Goal: Transaction & Acquisition: Book appointment/travel/reservation

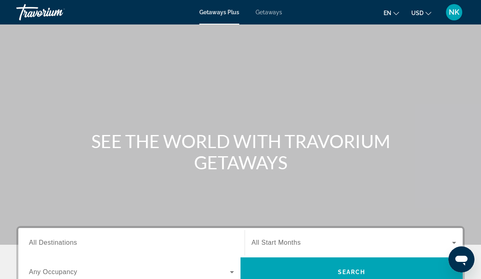
click at [263, 15] on span "Getaways" at bounding box center [268, 12] width 26 height 7
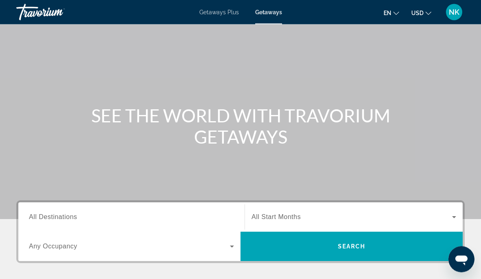
scroll to position [26, 0]
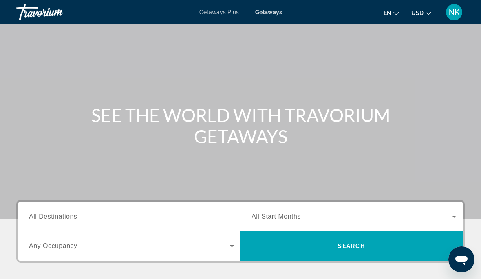
click at [56, 217] on span "All Destinations" at bounding box center [53, 216] width 48 height 7
click at [56, 217] on input "Destination All Destinations" at bounding box center [131, 217] width 205 height 10
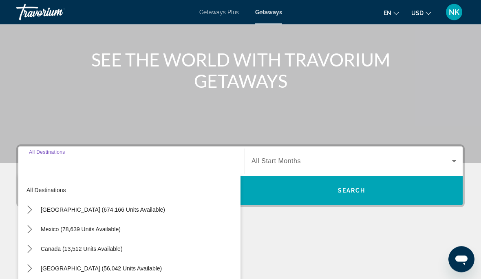
scroll to position [158, 0]
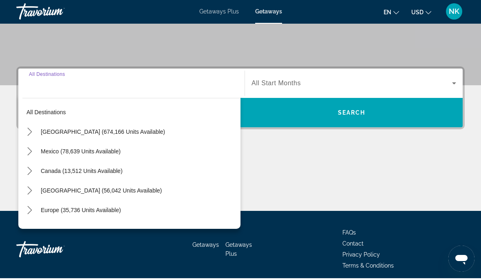
click at [363, 174] on div "Main content" at bounding box center [240, 180] width 448 height 61
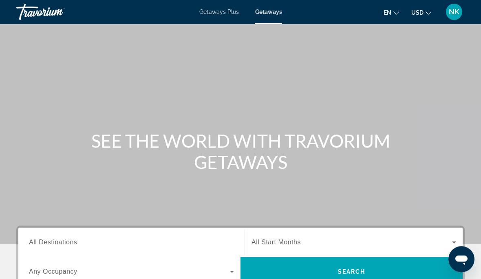
scroll to position [0, 0]
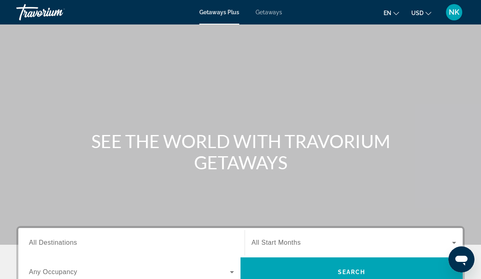
click at [268, 14] on span "Getaways" at bounding box center [268, 12] width 26 height 7
click at [44, 241] on span "All Destinations" at bounding box center [53, 242] width 48 height 7
click at [44, 241] on input "Destination All Destinations" at bounding box center [131, 243] width 205 height 10
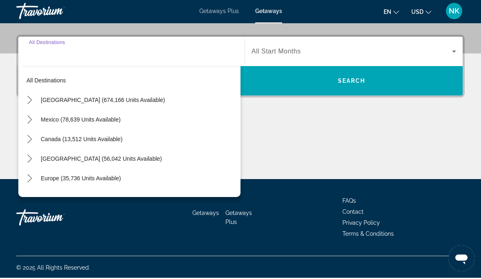
scroll to position [191, 0]
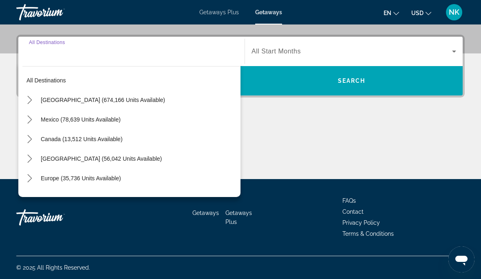
click at [91, 104] on span "Select destination: United States (674,166 units available)" at bounding box center [139, 100] width 204 height 20
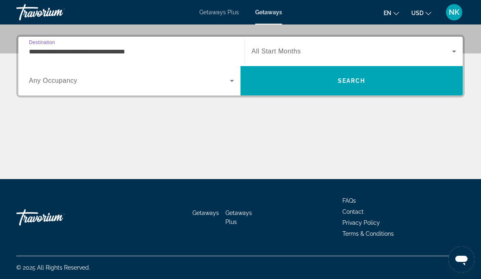
click at [71, 54] on input "**********" at bounding box center [131, 52] width 205 height 10
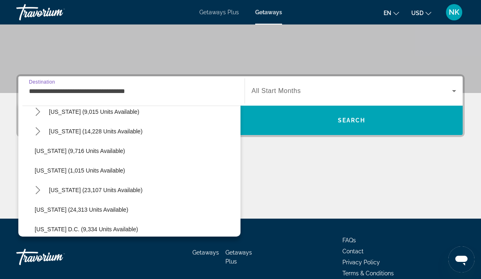
scroll to position [713, 0]
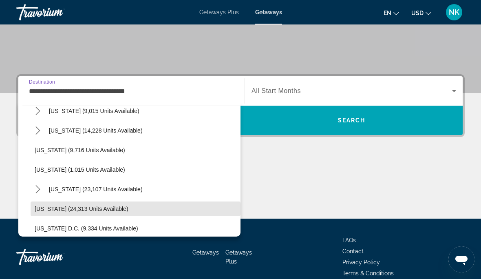
click at [80, 215] on span "Select destination: Washington (24,313 units available)" at bounding box center [136, 209] width 210 height 20
type input "**********"
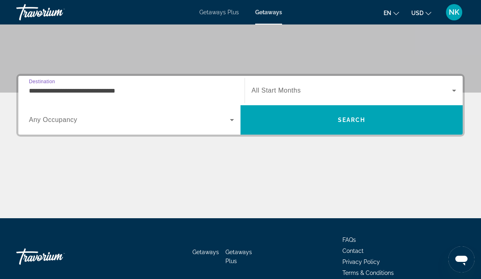
scroll to position [148, 0]
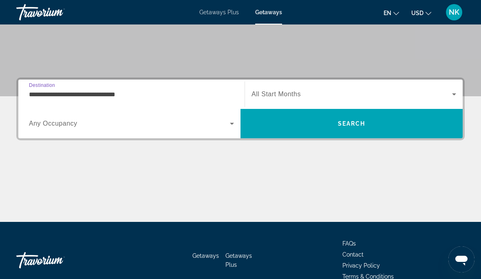
click at [270, 95] on span "All Start Months" at bounding box center [275, 93] width 49 height 7
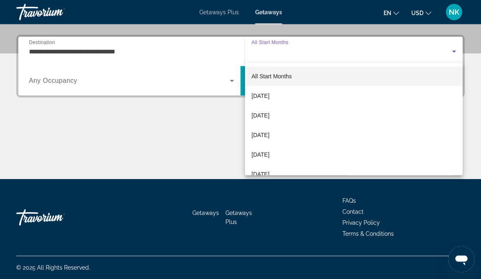
scroll to position [191, 0]
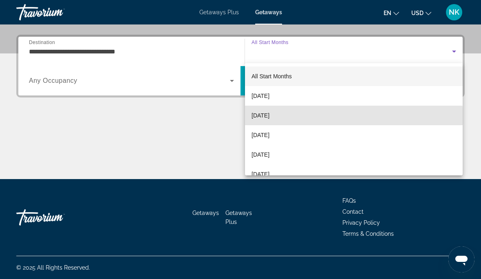
click at [269, 119] on span "[DATE]" at bounding box center [260, 115] width 18 height 10
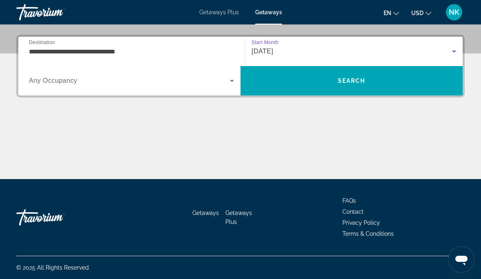
click at [319, 81] on span "Search" at bounding box center [351, 81] width 222 height 20
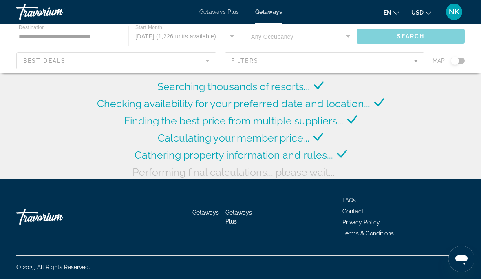
scroll to position [42, 0]
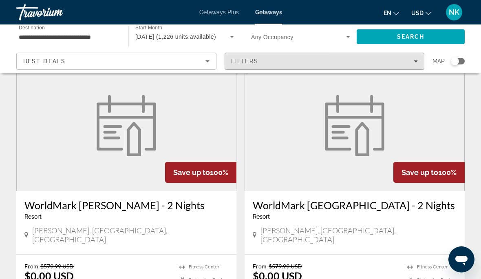
click at [411, 64] on div "Filters" at bounding box center [324, 61] width 187 height 7
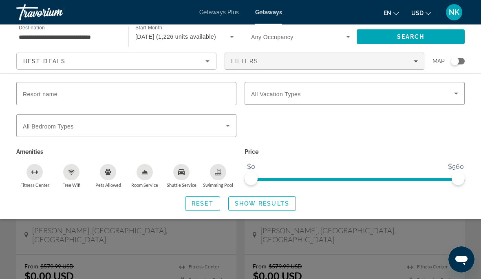
click at [454, 89] on icon "Search widget" at bounding box center [456, 93] width 10 height 10
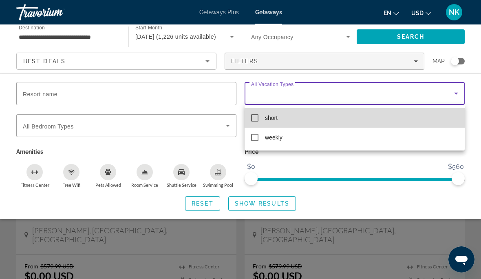
click at [254, 118] on mat-pseudo-checkbox at bounding box center [254, 117] width 7 height 7
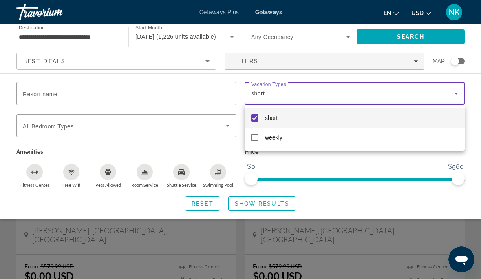
click at [407, 206] on div at bounding box center [240, 139] width 481 height 279
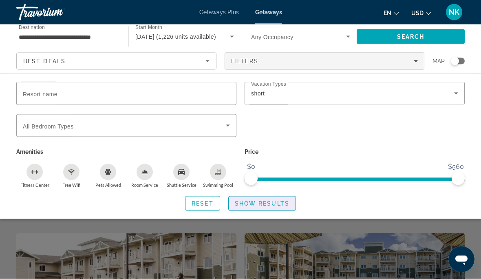
scroll to position [155, 0]
click at [249, 206] on span "Search widget" at bounding box center [262, 204] width 67 height 20
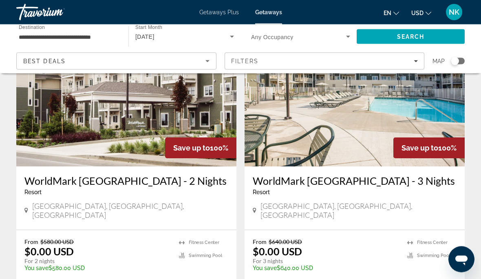
scroll to position [352, 0]
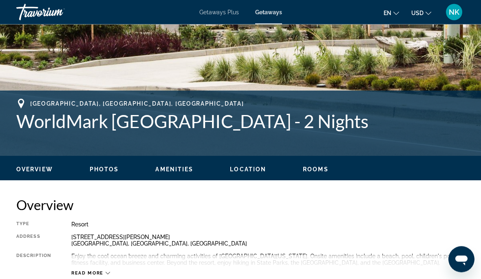
scroll to position [279, 0]
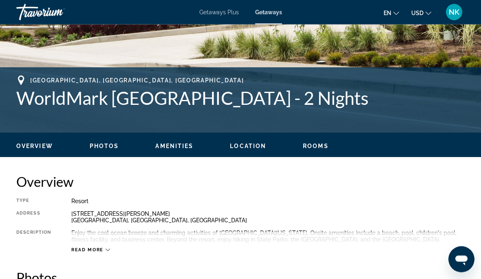
click at [324, 156] on div "Overview Photos Amenities Location Rooms Search" at bounding box center [240, 145] width 481 height 25
click at [320, 147] on span "Rooms" at bounding box center [316, 146] width 26 height 7
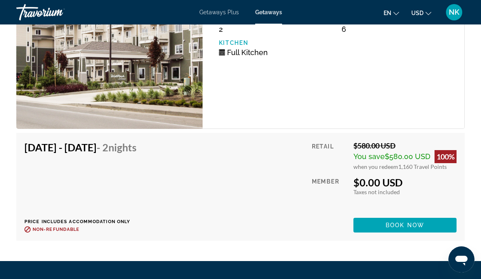
scroll to position [1669, 0]
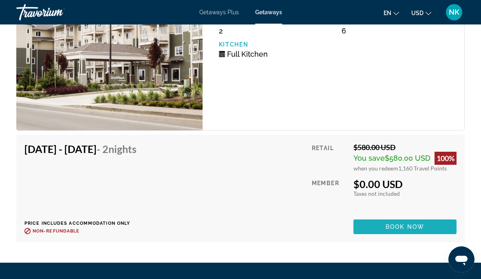
click at [397, 231] on span "Main content" at bounding box center [404, 227] width 103 height 20
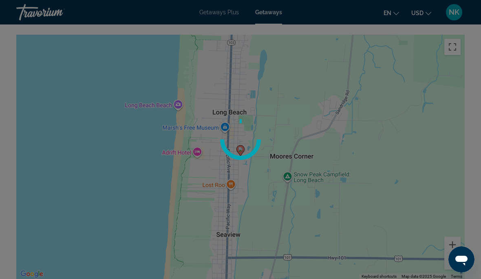
scroll to position [1339, 0]
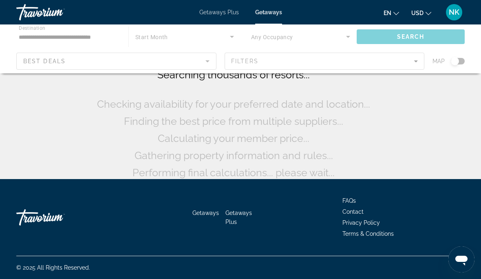
scroll to position [54, 0]
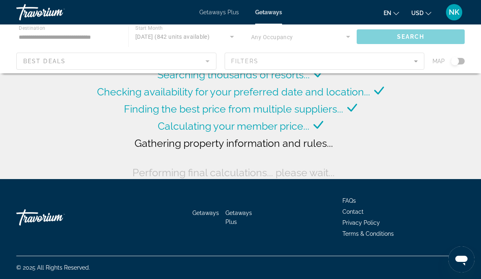
click at [444, 62] on div "Main content" at bounding box center [240, 48] width 481 height 49
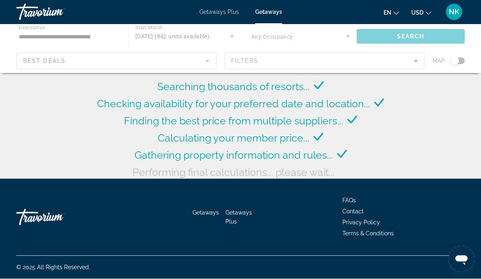
scroll to position [42, 0]
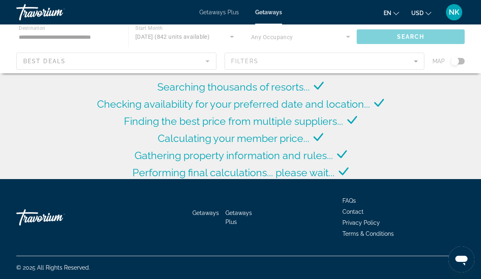
click at [463, 59] on div "Main content" at bounding box center [240, 48] width 481 height 49
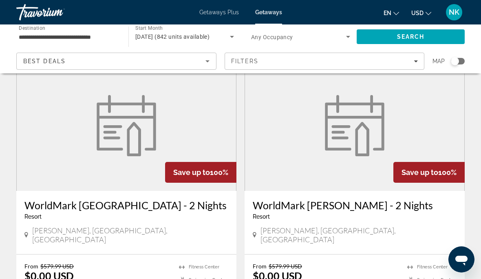
click at [458, 62] on div "Search widget" at bounding box center [455, 61] width 8 height 8
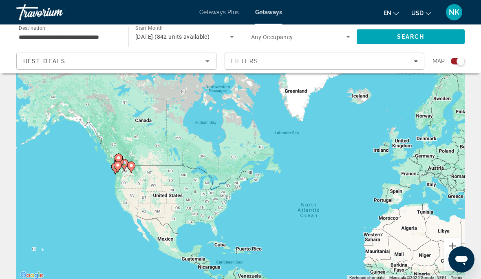
click at [123, 164] on gmp-advanced-marker "Main content" at bounding box center [119, 164] width 8 height 12
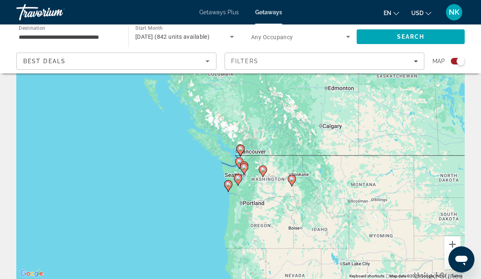
click at [232, 172] on div "To navigate, press the arrow keys. To activate drag with keyboard, press Alt + …" at bounding box center [240, 156] width 448 height 244
click at [236, 152] on gmp-advanced-marker "Main content" at bounding box center [240, 150] width 8 height 12
type input "**********"
click at [239, 146] on icon "Main content" at bounding box center [240, 150] width 7 height 11
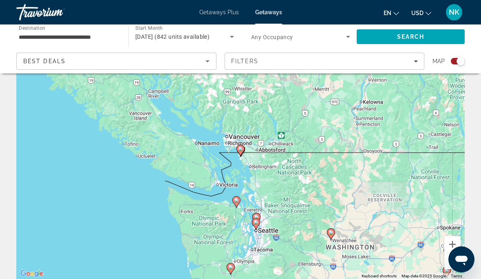
click at [238, 152] on icon "Main content" at bounding box center [240, 150] width 7 height 11
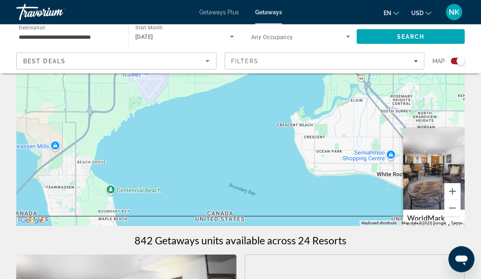
scroll to position [103, 0]
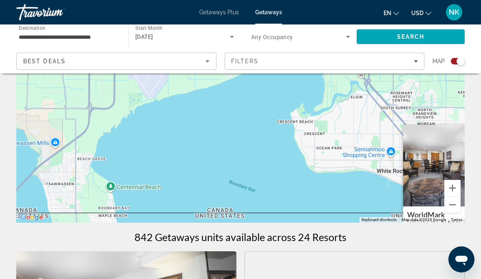
click at [453, 189] on button "Zoom in" at bounding box center [452, 188] width 16 height 16
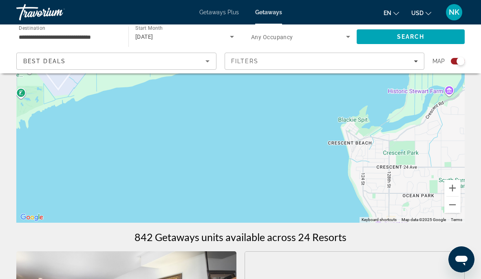
click at [453, 210] on button "Zoom out" at bounding box center [452, 204] width 16 height 16
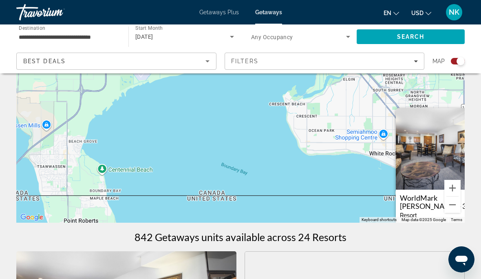
click at [453, 209] on button "Zoom out" at bounding box center [452, 204] width 16 height 16
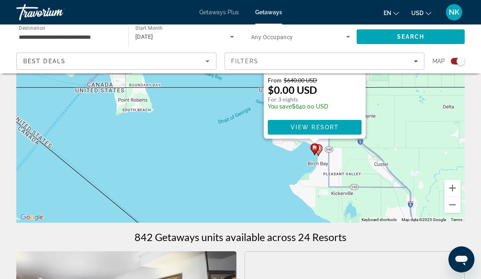
click at [448, 208] on button "Zoom out" at bounding box center [452, 204] width 16 height 16
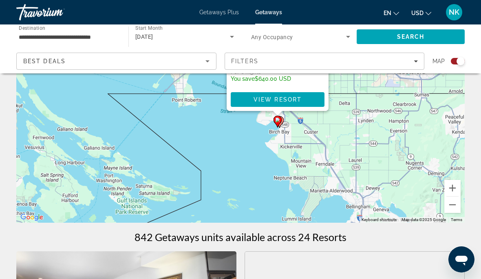
click at [446, 209] on button "Zoom out" at bounding box center [452, 204] width 16 height 16
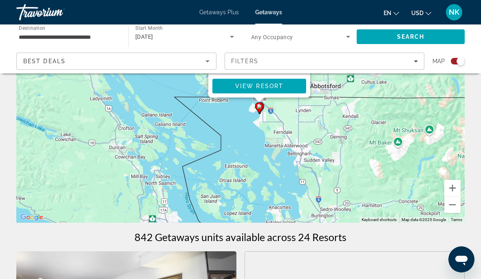
click at [445, 207] on button "Zoom out" at bounding box center [452, 204] width 16 height 16
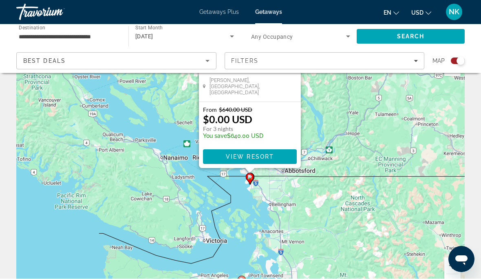
scroll to position [26, 0]
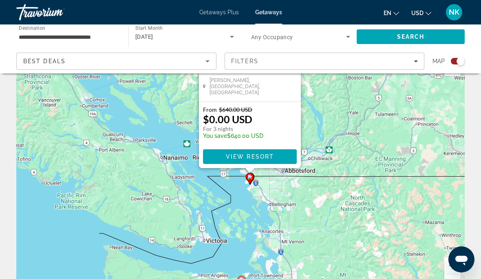
click at [262, 157] on span "View Resort" at bounding box center [250, 156] width 48 height 7
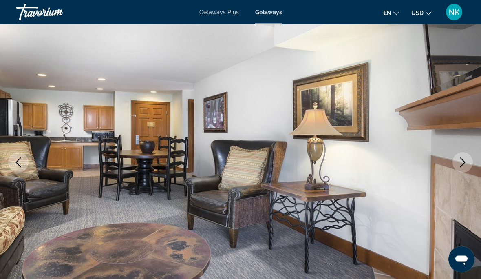
scroll to position [57, 0]
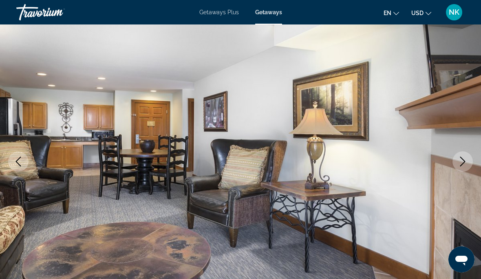
click at [455, 168] on button "Next image" at bounding box center [462, 161] width 20 height 20
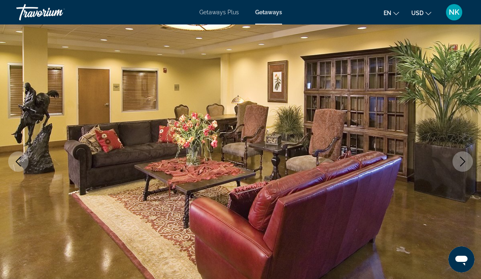
click at [461, 161] on icon "Next image" at bounding box center [463, 161] width 10 height 10
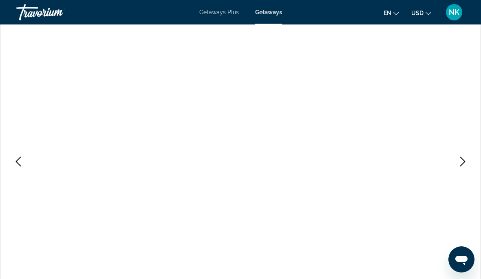
click at [460, 160] on icon "Next image" at bounding box center [463, 161] width 10 height 10
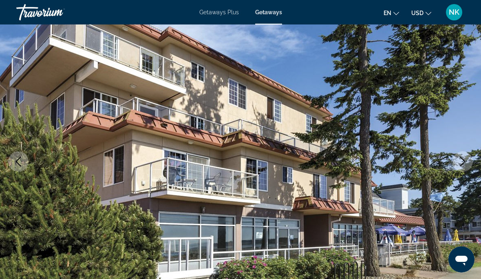
click at [462, 162] on icon "Next image" at bounding box center [463, 161] width 10 height 10
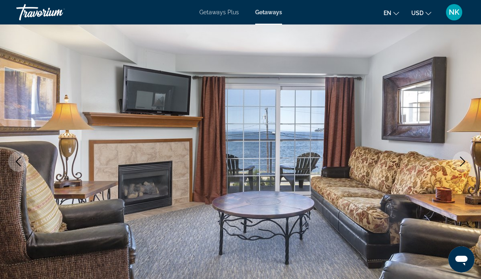
click at [454, 161] on button "Next image" at bounding box center [462, 161] width 20 height 20
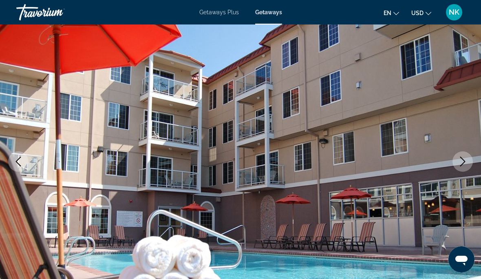
click at [461, 163] on icon "Next image" at bounding box center [463, 161] width 10 height 10
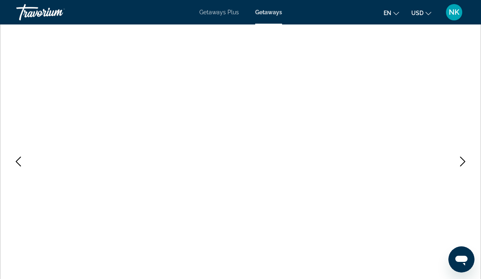
click at [464, 163] on icon "Next image" at bounding box center [462, 161] width 5 height 10
click at [462, 163] on icon "Next image" at bounding box center [463, 161] width 10 height 10
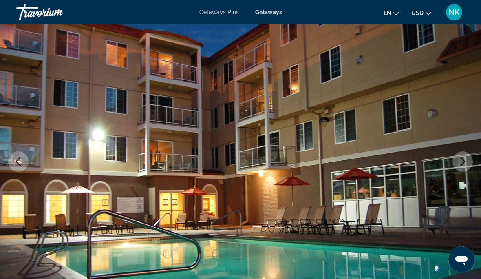
click at [465, 164] on icon "Next image" at bounding box center [463, 161] width 10 height 10
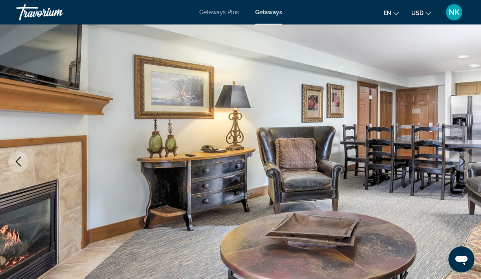
click at [467, 167] on button "Next image" at bounding box center [462, 161] width 20 height 20
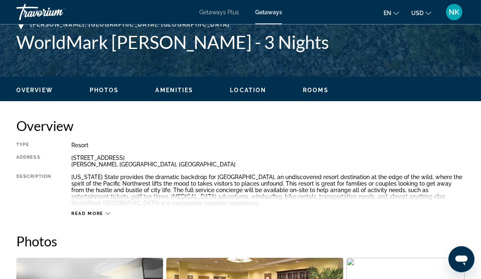
scroll to position [335, 0]
click at [99, 216] on span "Read more" at bounding box center [87, 213] width 32 height 5
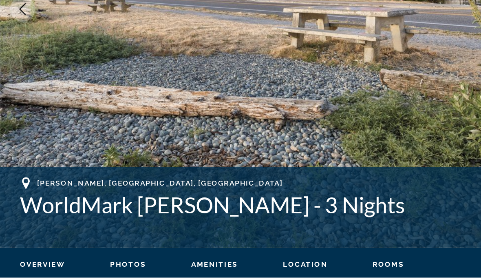
scroll to position [185, 0]
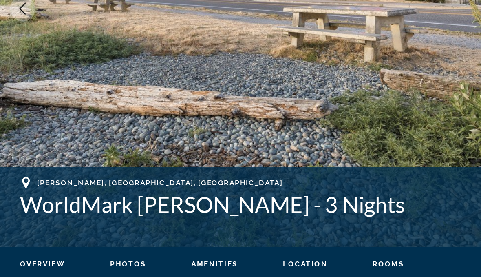
click at [312, 237] on span "Rooms" at bounding box center [316, 240] width 26 height 7
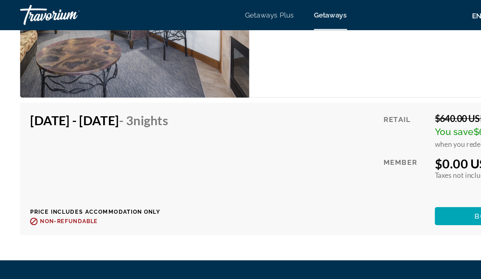
scroll to position [1602, 0]
